Goal: Use online tool/utility: Utilize a website feature to perform a specific function

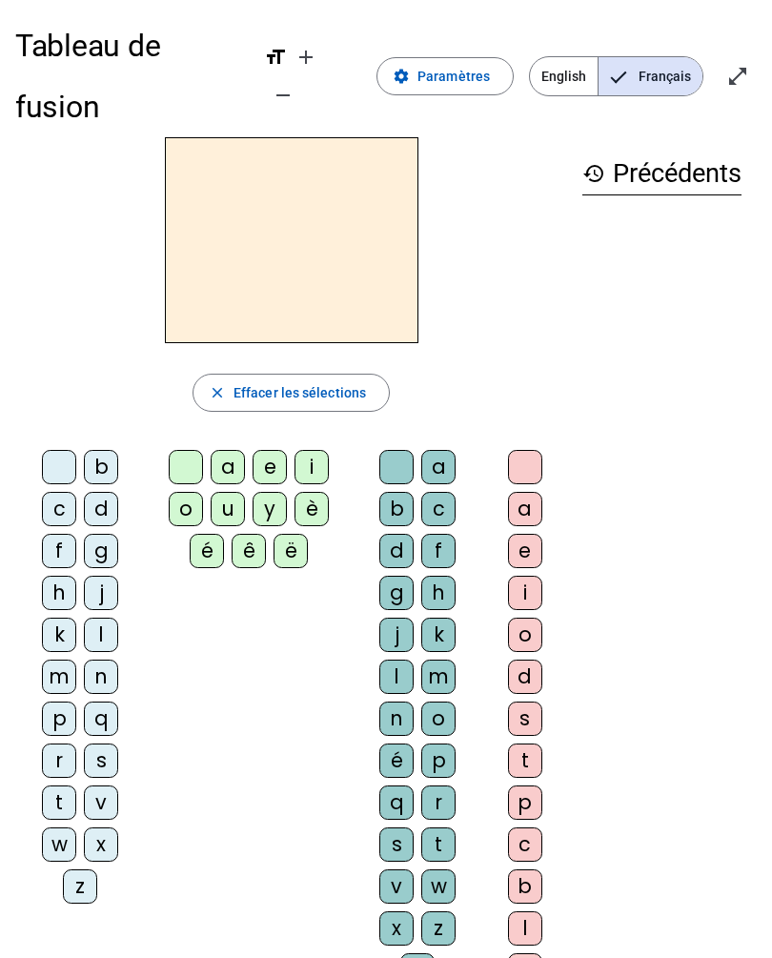
click at [231, 370] on span "button" at bounding box center [291, 393] width 195 height 46
click at [108, 492] on div "d" at bounding box center [101, 509] width 34 height 34
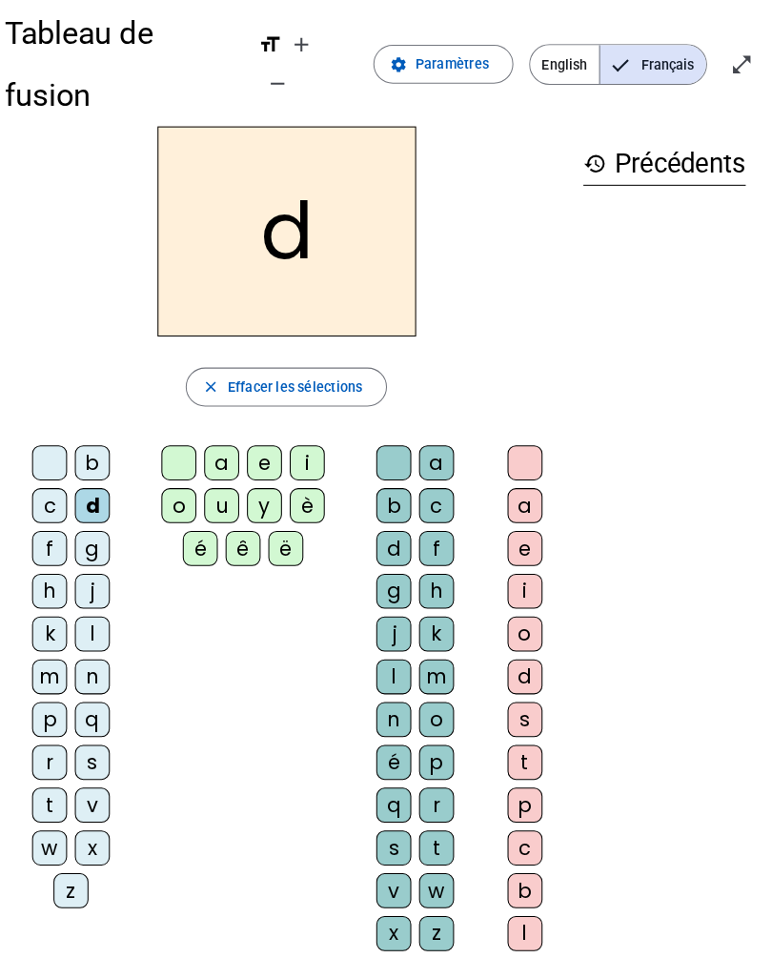
click at [220, 492] on div "u" at bounding box center [228, 509] width 34 height 34
click at [217, 492] on div "u" at bounding box center [228, 509] width 34 height 34
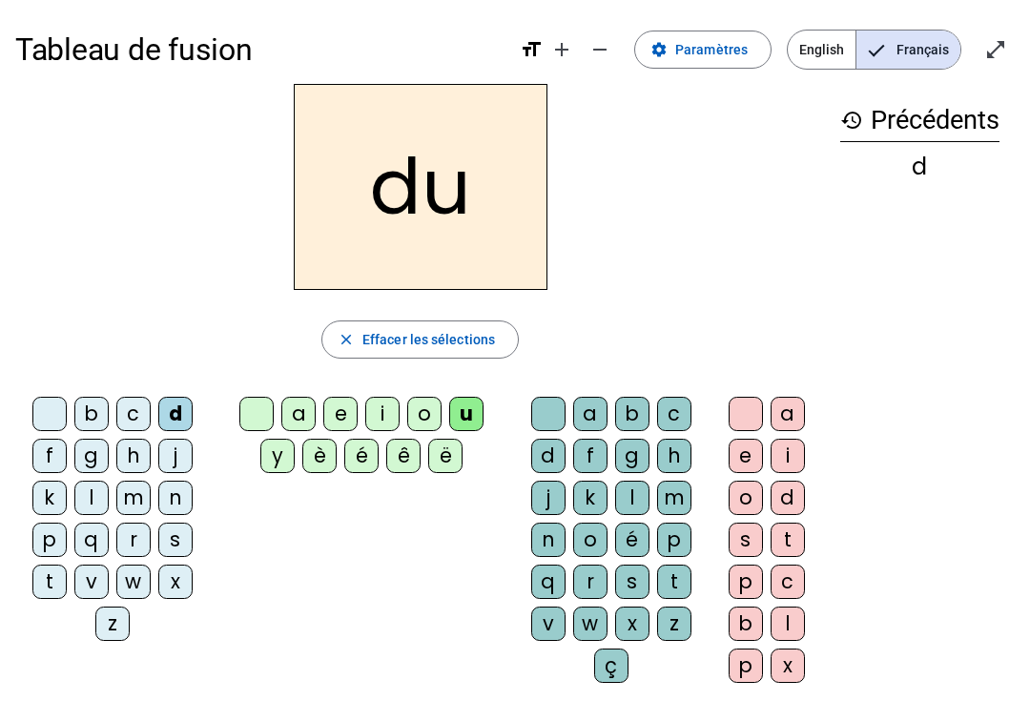
click at [46, 407] on div at bounding box center [49, 414] width 34 height 34
click at [252, 406] on div at bounding box center [256, 414] width 34 height 34
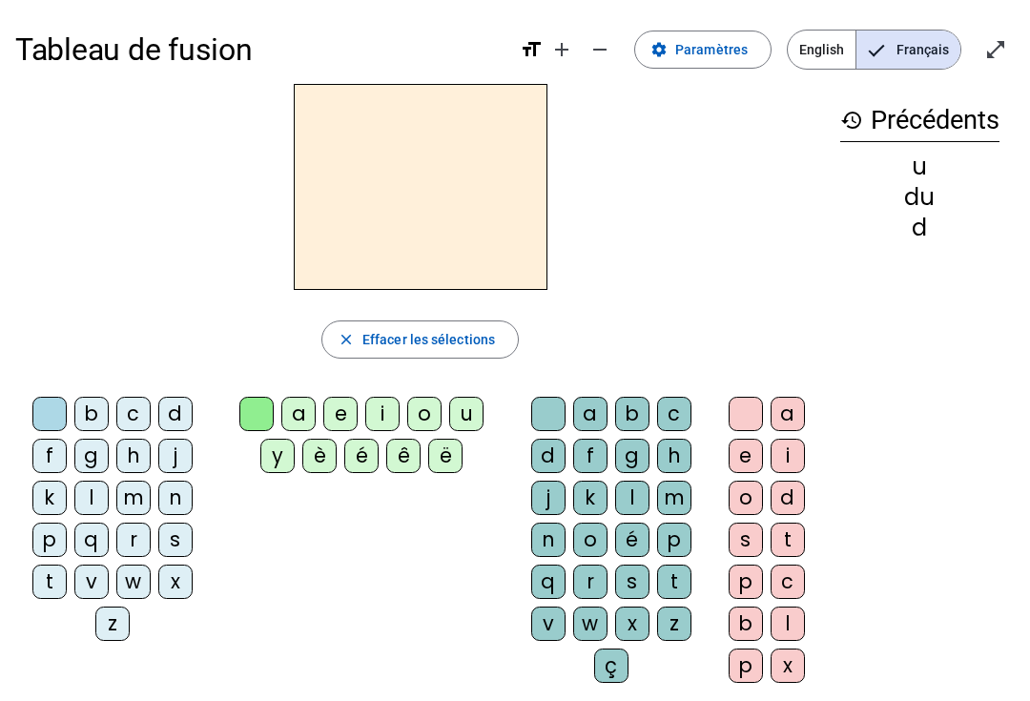
click at [45, 621] on div "b c d f g h j k l m n p q r s t v w x z" at bounding box center [116, 523] width 187 height 252
click at [66, 488] on div "k" at bounding box center [49, 497] width 34 height 34
click at [732, 302] on div "k close Effacer les sélections b c d f g h j k l m n p q r s t v w x z a e i o …" at bounding box center [419, 391] width 809 height 614
click at [39, 602] on letter-bubble "t" at bounding box center [53, 585] width 42 height 42
click at [472, 406] on div "u" at bounding box center [466, 414] width 34 height 34
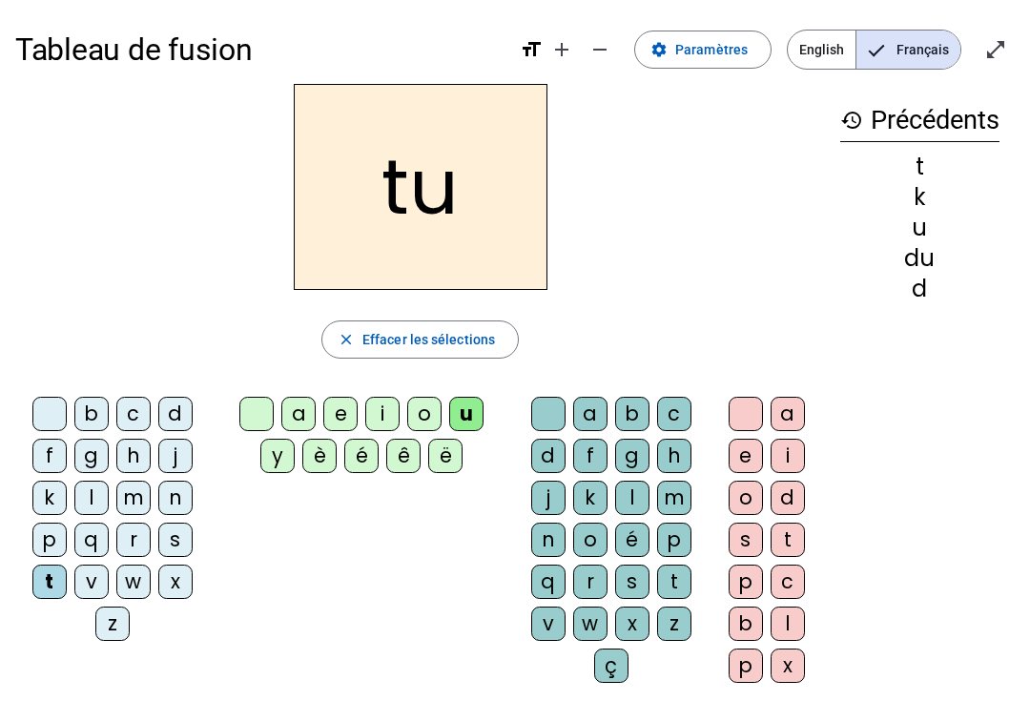
click at [293, 410] on div "a" at bounding box center [298, 414] width 34 height 34
click at [345, 411] on div "e" at bounding box center [340, 414] width 34 height 34
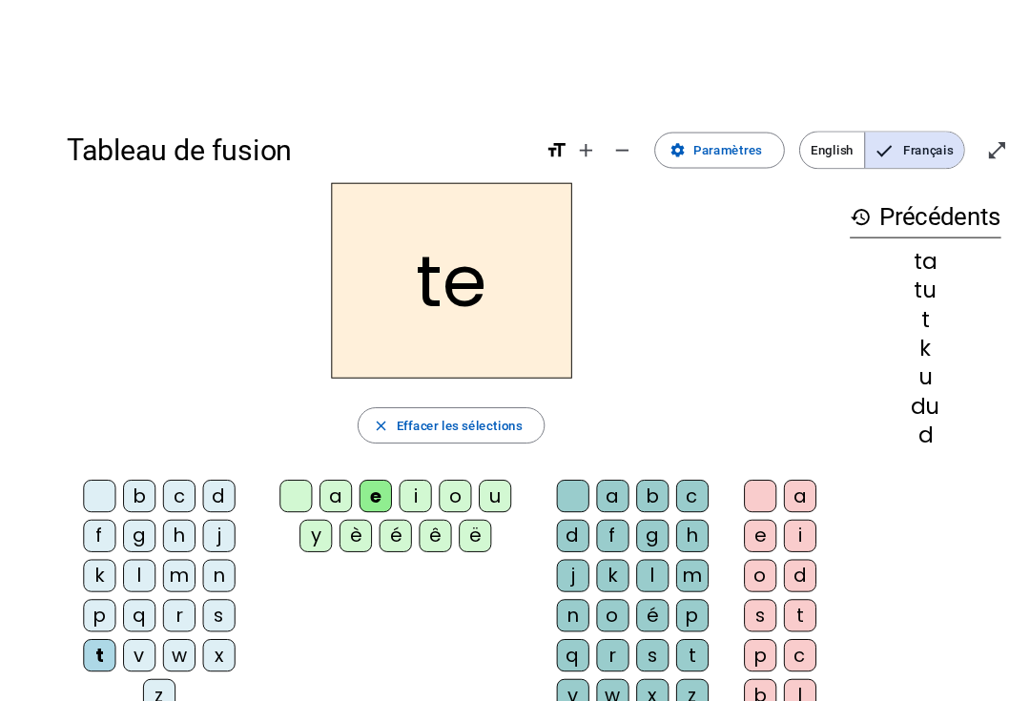
scroll to position [2, 0]
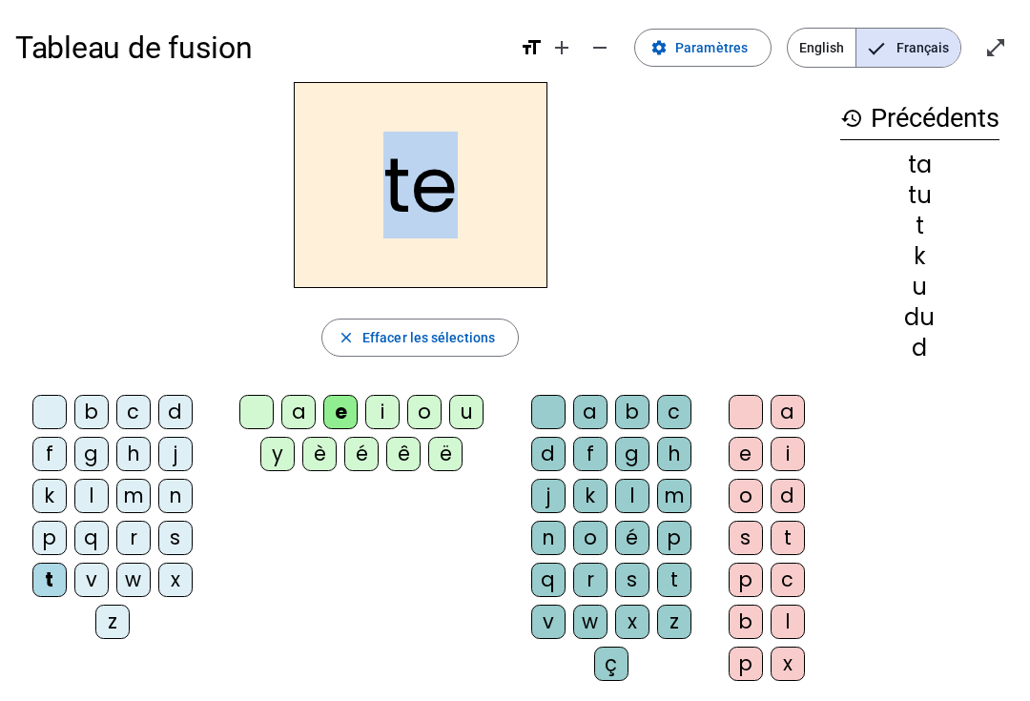
click at [697, 191] on div "te" at bounding box center [419, 185] width 809 height 206
click at [689, 187] on div "te" at bounding box center [419, 185] width 809 height 206
click at [192, 412] on div "d" at bounding box center [175, 412] width 34 height 34
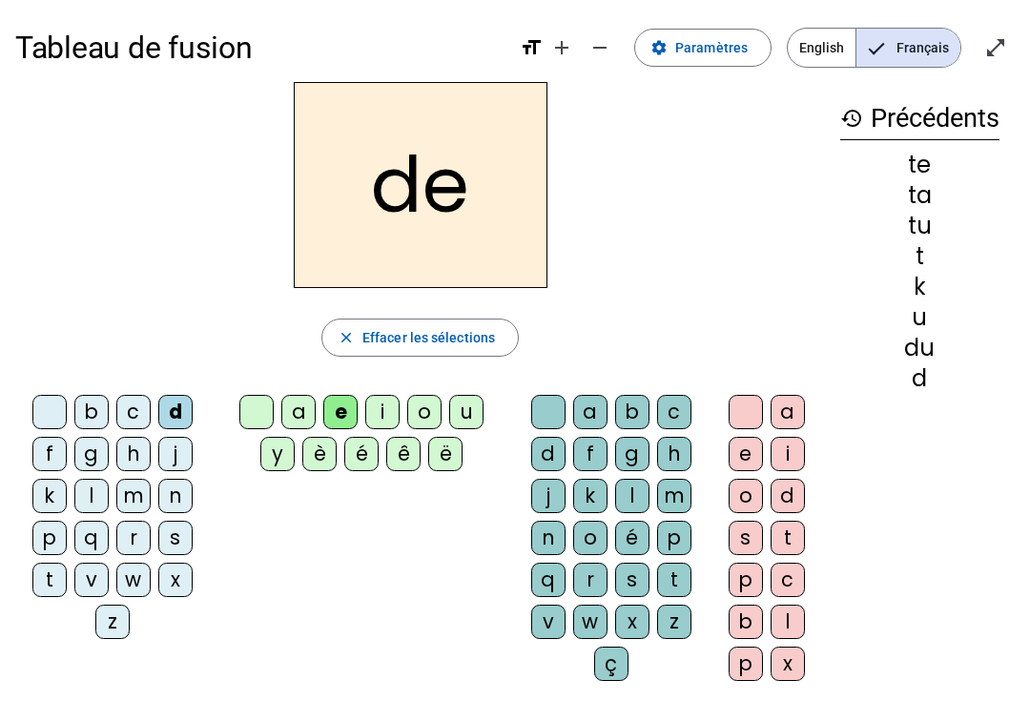
click at [185, 455] on div "j" at bounding box center [175, 454] width 34 height 34
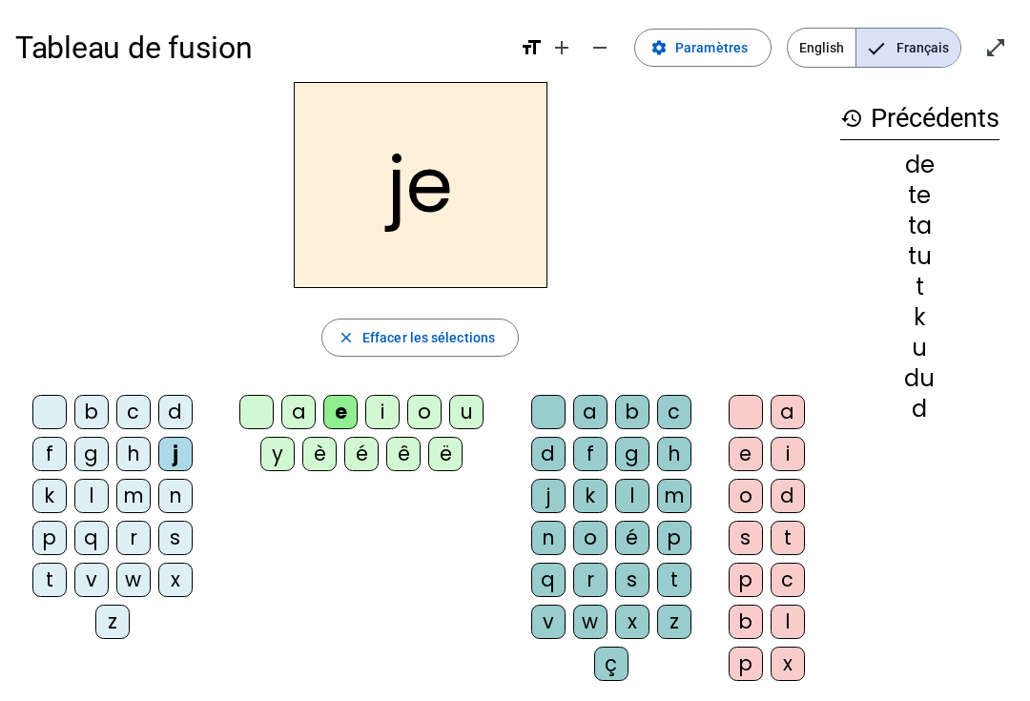
click at [128, 489] on div "m" at bounding box center [133, 496] width 34 height 34
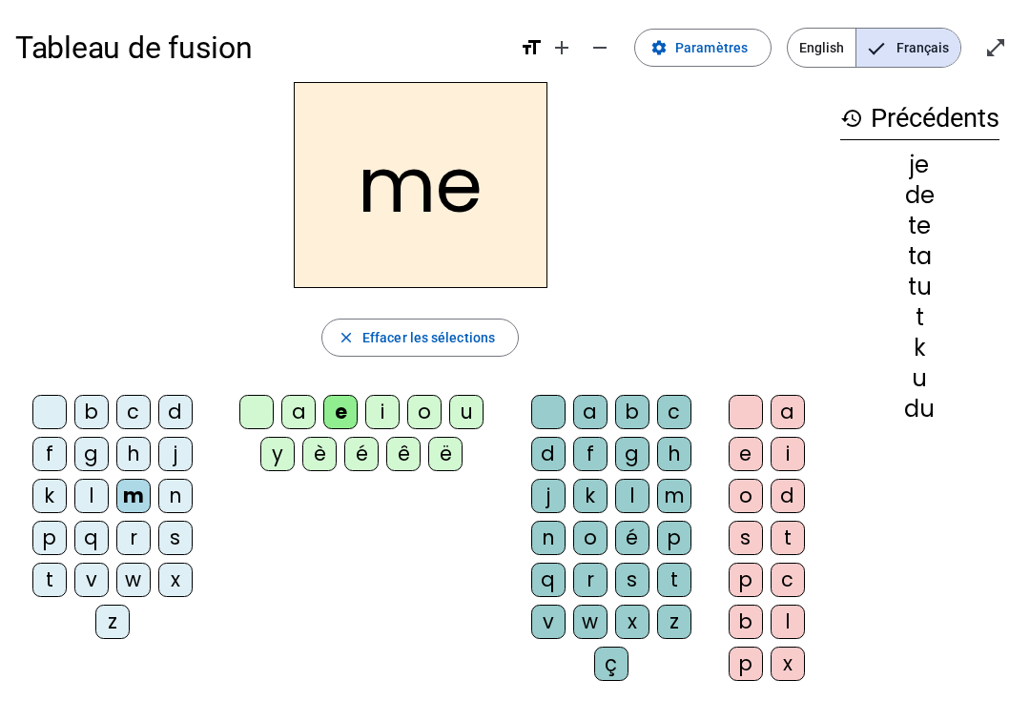
click at [296, 414] on div "a" at bounding box center [298, 412] width 34 height 34
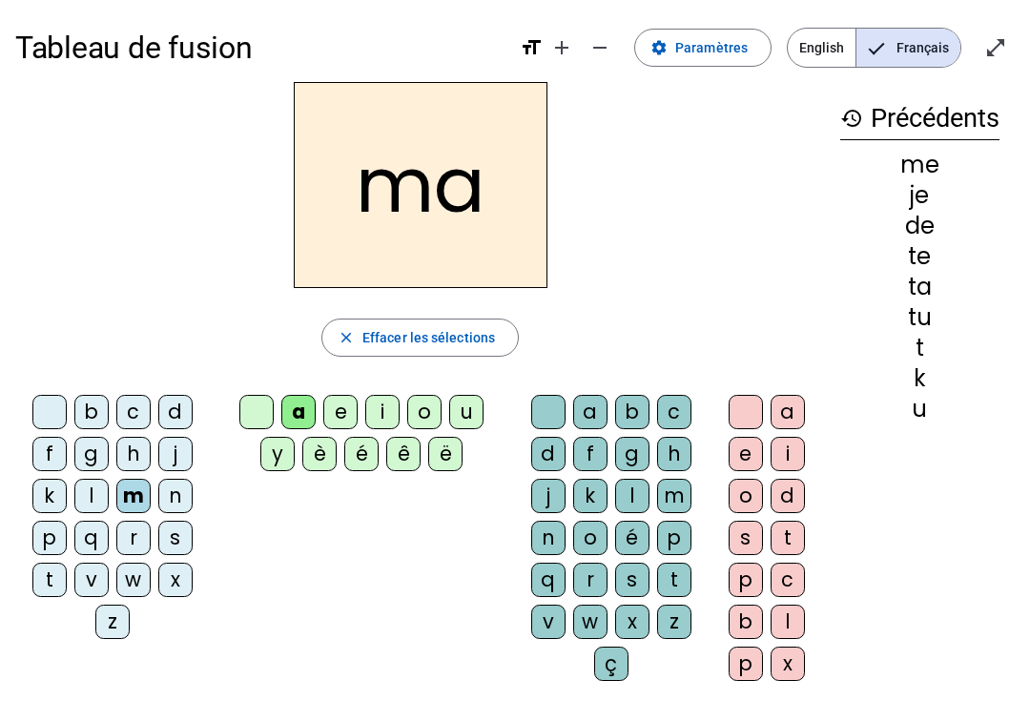
click at [633, 493] on div "l" at bounding box center [632, 496] width 34 height 34
